Goal: Check status: Check status

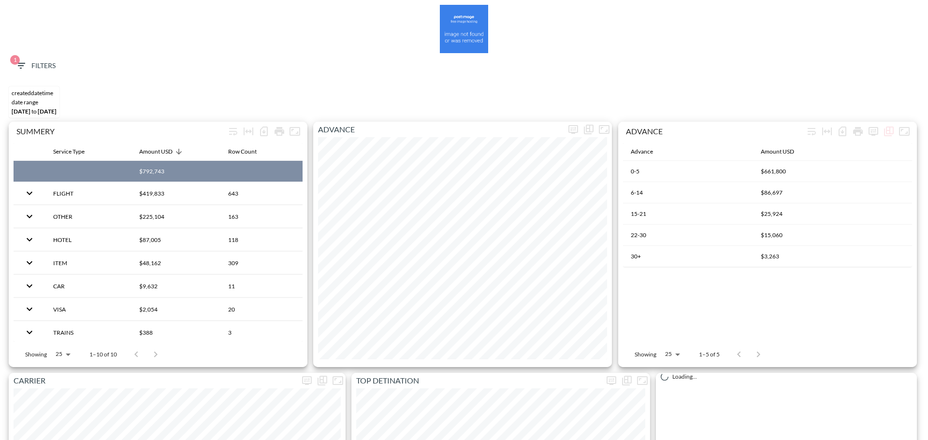
click at [34, 60] on span "1 Filters" at bounding box center [35, 66] width 41 height 12
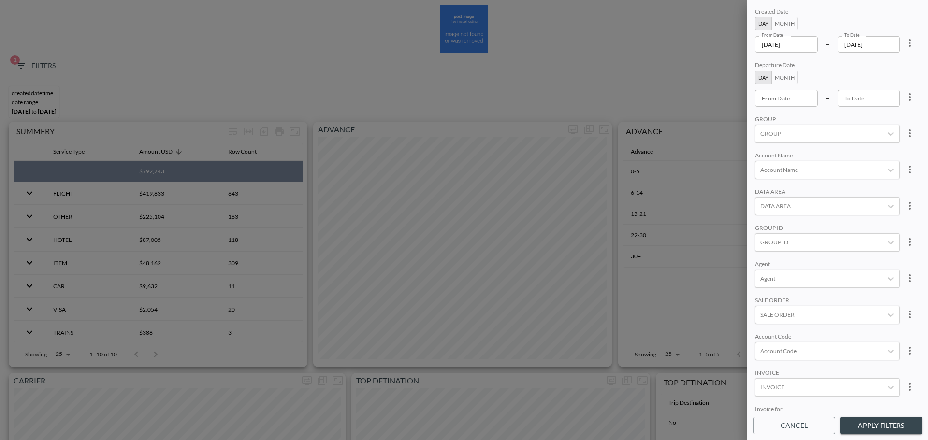
click at [801, 43] on input "[DATE]" at bounding box center [786, 44] width 63 height 16
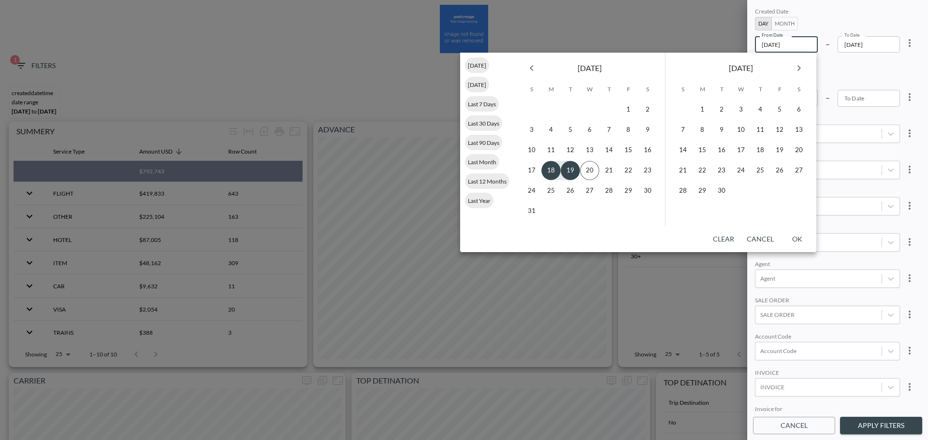
click at [542, 72] on div "[DATE]" at bounding box center [589, 66] width 151 height 27
click at [535, 70] on icon "Previous month" at bounding box center [532, 68] width 12 height 12
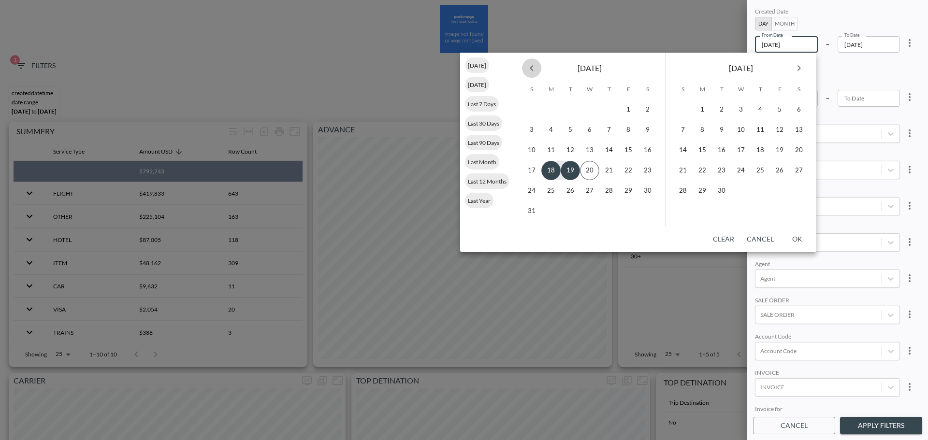
click at [535, 70] on icon "Previous month" at bounding box center [532, 68] width 12 height 12
click at [535, 67] on icon "Previous month" at bounding box center [532, 68] width 12 height 12
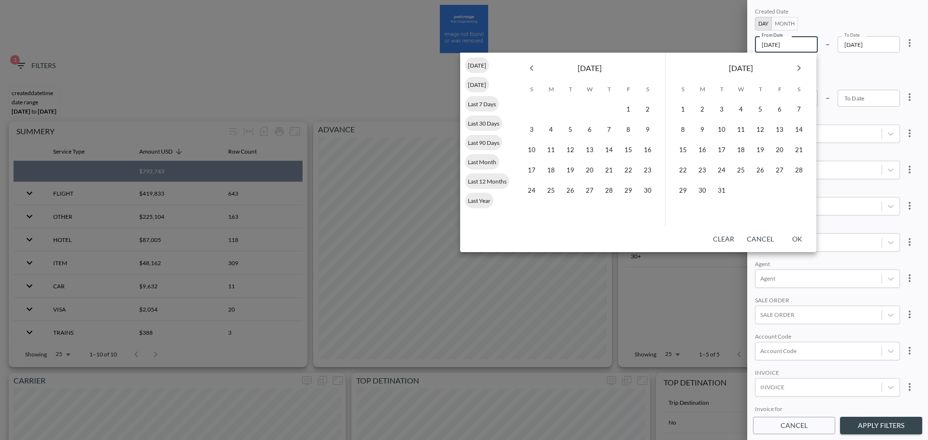
click at [535, 67] on icon "Previous month" at bounding box center [532, 68] width 12 height 12
click at [794, 66] on icon "Next month" at bounding box center [799, 68] width 12 height 12
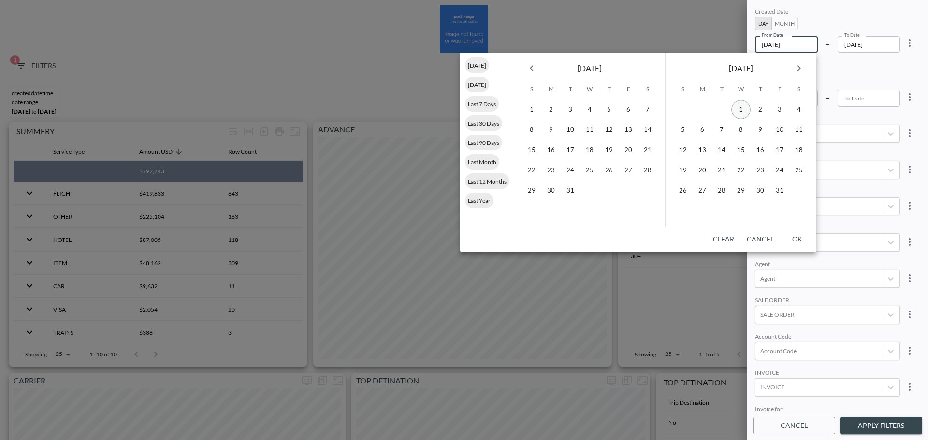
click at [733, 107] on button "1" at bounding box center [740, 109] width 19 height 19
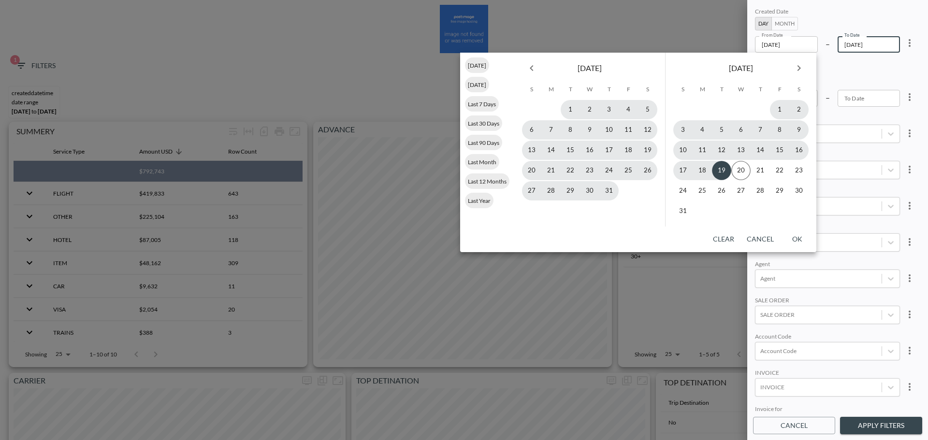
type input "[DATE]"
click at [719, 173] on button "19" at bounding box center [721, 170] width 19 height 19
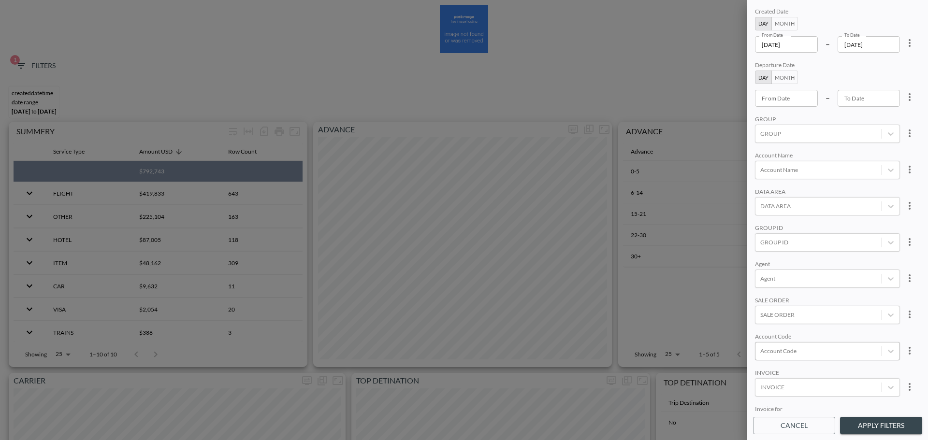
click at [797, 352] on div at bounding box center [818, 351] width 116 height 9
type input "ב"
click at [758, 320] on input "CYCE" at bounding box center [762, 319] width 20 height 20
type input "CYCE"
click at [826, 356] on div "CYCE" at bounding box center [819, 351] width 126 height 13
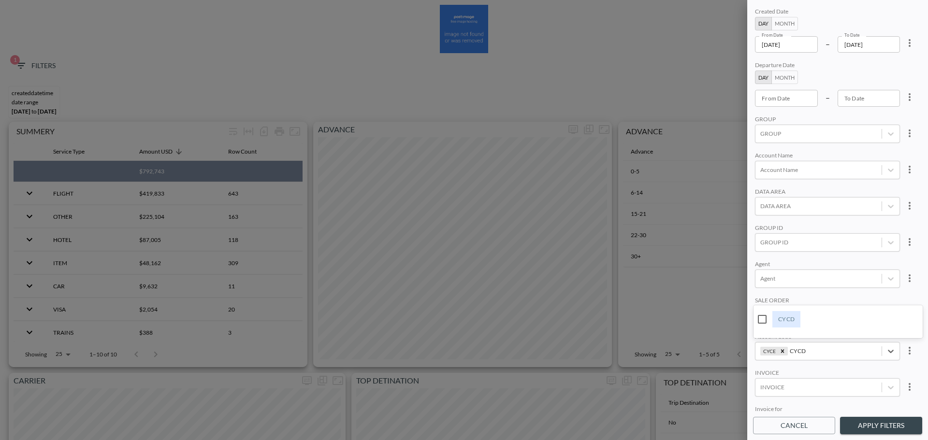
click at [763, 315] on input "CYCD" at bounding box center [762, 319] width 20 height 20
type input "CYCD"
click at [824, 299] on div "SALE ORDER" at bounding box center [827, 301] width 145 height 9
click at [882, 427] on button "Apply Filters" at bounding box center [881, 426] width 82 height 18
